Goal: Transaction & Acquisition: Purchase product/service

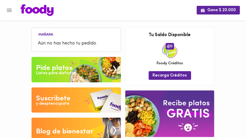
click at [92, 39] on li "Aún no has hecho tu pedido" at bounding box center [76, 43] width 84 height 11
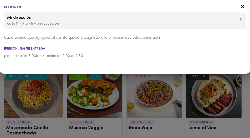
click at [78, 24] on p "calle 114 # 0 45 • en recepción" at bounding box center [125, 23] width 236 height 5
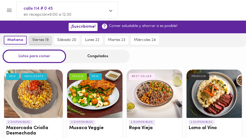
click at [45, 39] on span "viernes 19" at bounding box center [40, 40] width 16 height 5
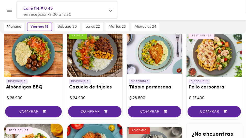
scroll to position [423, 0]
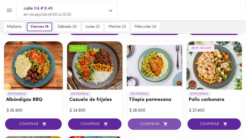
click at [146, 122] on span "COMPRAR" at bounding box center [154, 124] width 41 height 4
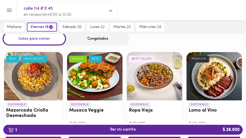
scroll to position [0, 0]
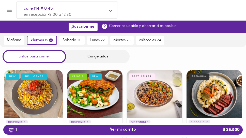
click at [95, 59] on div "Congelados" at bounding box center [98, 56] width 64 height 13
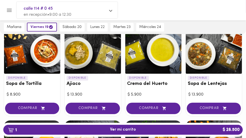
scroll to position [56, 0]
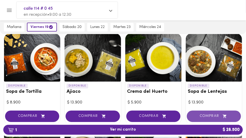
click at [207, 114] on span "COMPRAR" at bounding box center [213, 116] width 41 height 4
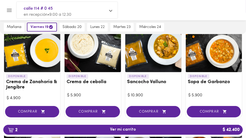
scroll to position [169, 0]
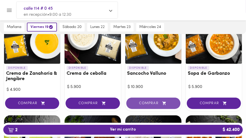
click at [147, 103] on span "COMPRAR" at bounding box center [153, 103] width 41 height 4
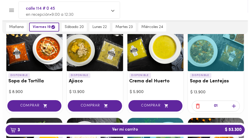
scroll to position [55, 0]
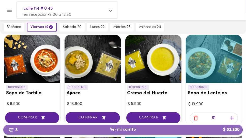
click at [124, 127] on span "3 Ver mi carrito $ 53.300" at bounding box center [123, 129] width 26 height 5
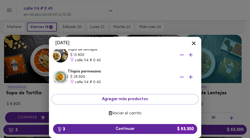
scroll to position [46, 0]
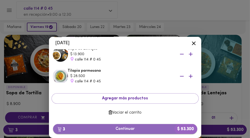
click at [130, 128] on span "3 Continuar $ 53.300" at bounding box center [125, 129] width 136 height 5
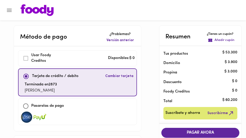
click at [27, 103] on input "checkbox" at bounding box center [25, 106] width 11 height 11
checkbox input "true"
checkbox input "false"
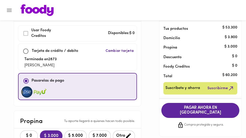
scroll to position [56, 0]
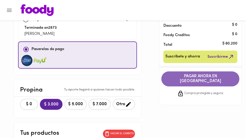
click at [197, 77] on span "PAGAR AHORA EN [GEOGRAPHIC_DATA]" at bounding box center [201, 79] width 68 height 10
